Goal: Find specific page/section: Find specific page/section

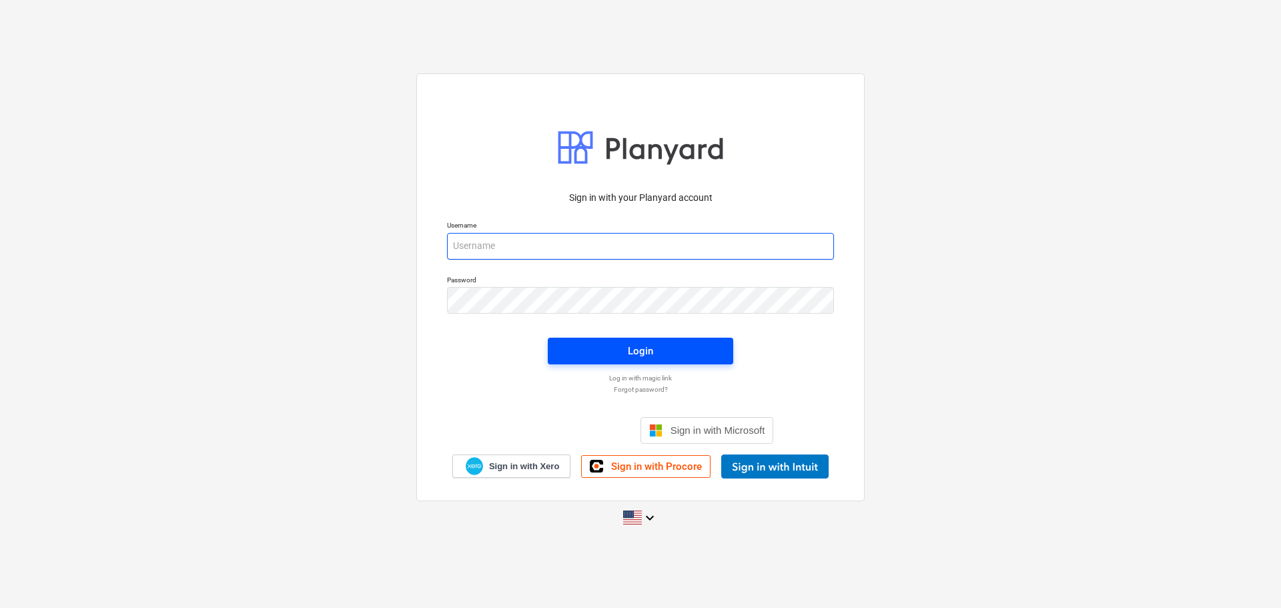
type input "[EMAIL_ADDRESS][DOMAIN_NAME]"
click at [582, 351] on span "Login" at bounding box center [640, 350] width 153 height 17
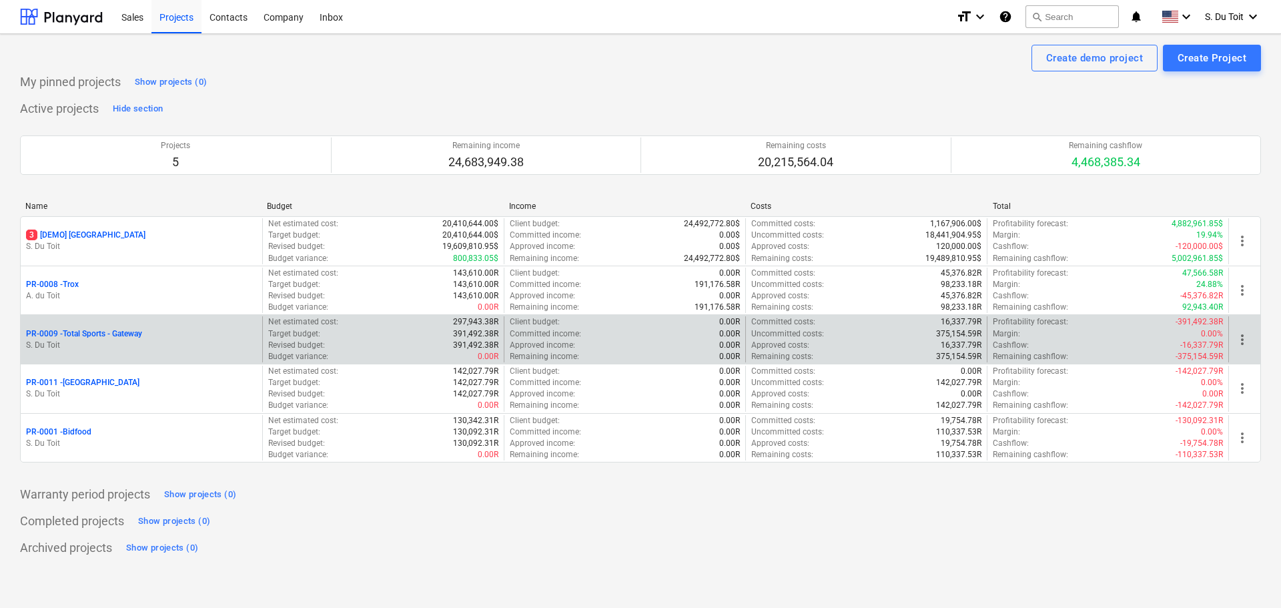
click at [142, 338] on p "PR-0009 - Total Sports - Gateway" at bounding box center [84, 333] width 116 height 11
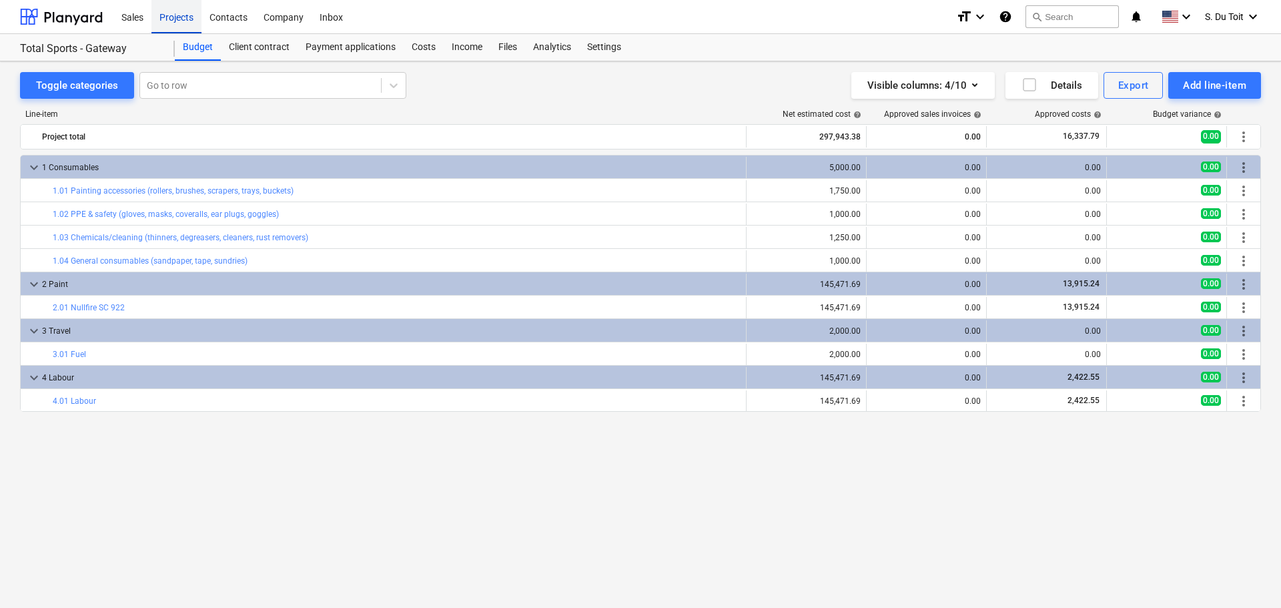
click at [185, 22] on div "Projects" at bounding box center [176, 16] width 50 height 34
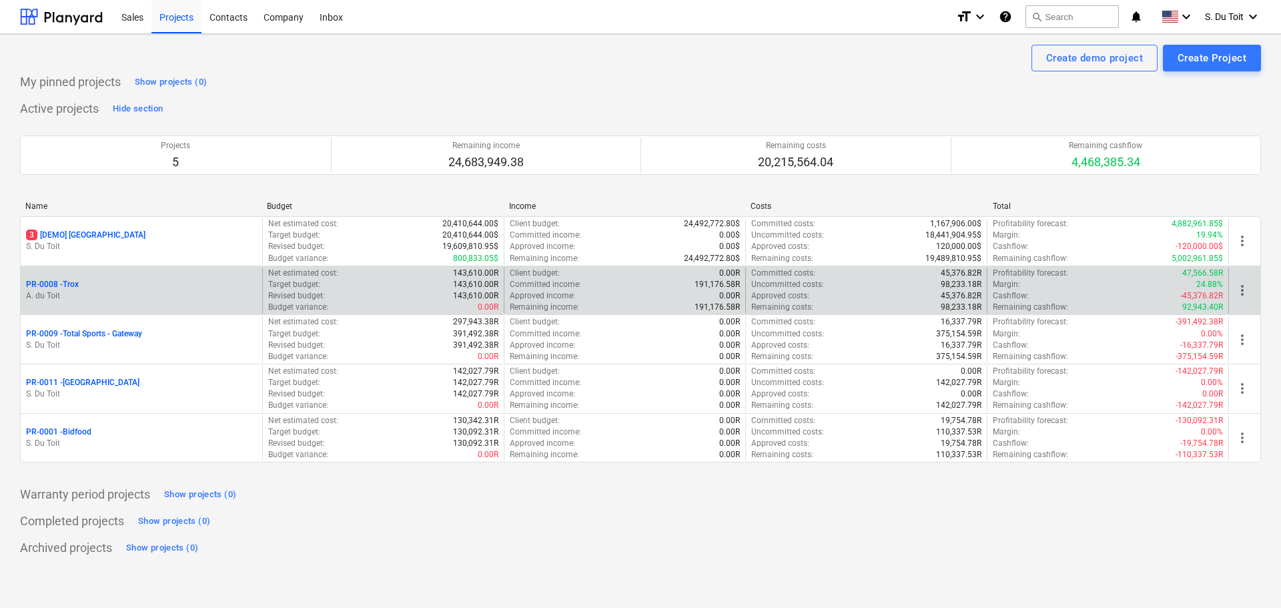
click at [226, 280] on div "PR-0008 - Trox" at bounding box center [141, 284] width 231 height 11
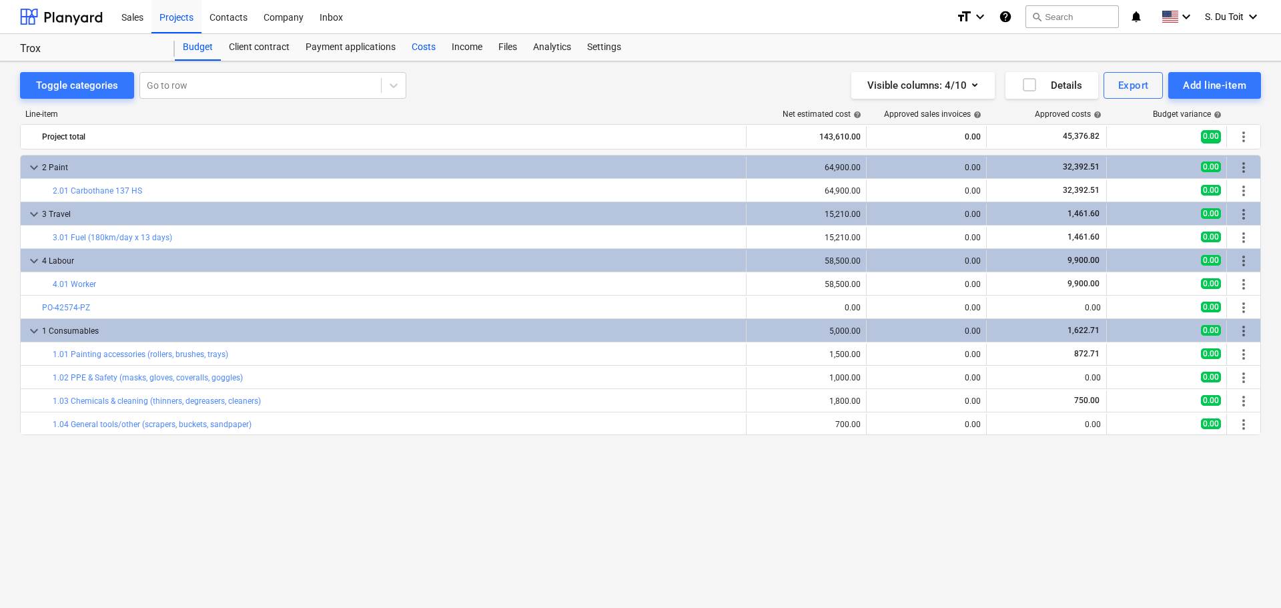
click at [407, 40] on div "Costs" at bounding box center [424, 47] width 40 height 27
